Goal: Find specific page/section: Find specific page/section

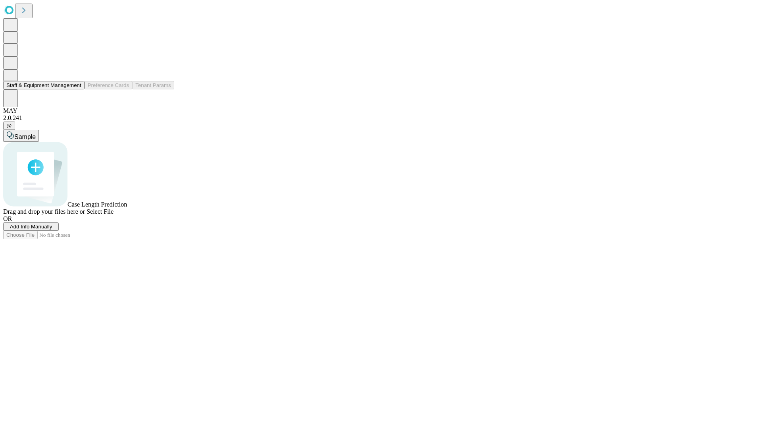
click at [76, 89] on button "Staff & Equipment Management" at bounding box center [43, 85] width 81 height 8
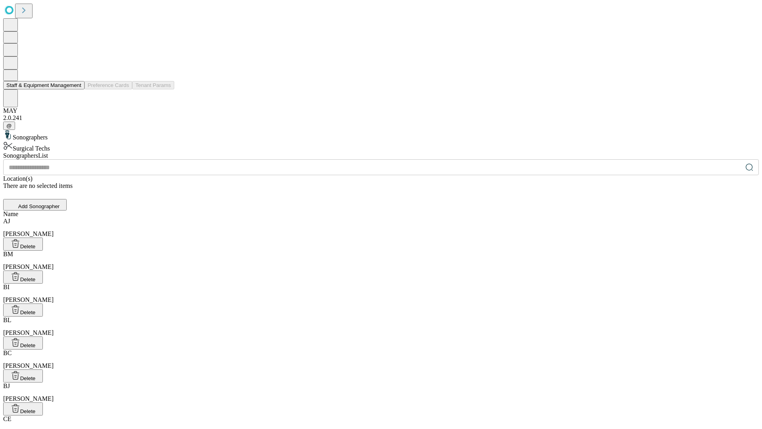
click at [76, 89] on button "Staff & Equipment Management" at bounding box center [43, 85] width 81 height 8
